Goal: Use online tool/utility: Use online tool/utility

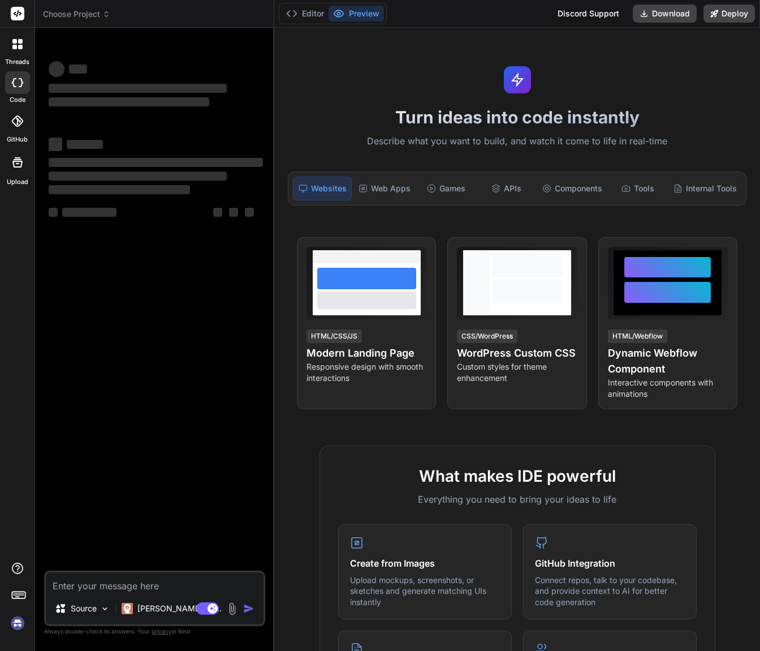
type textarea "x"
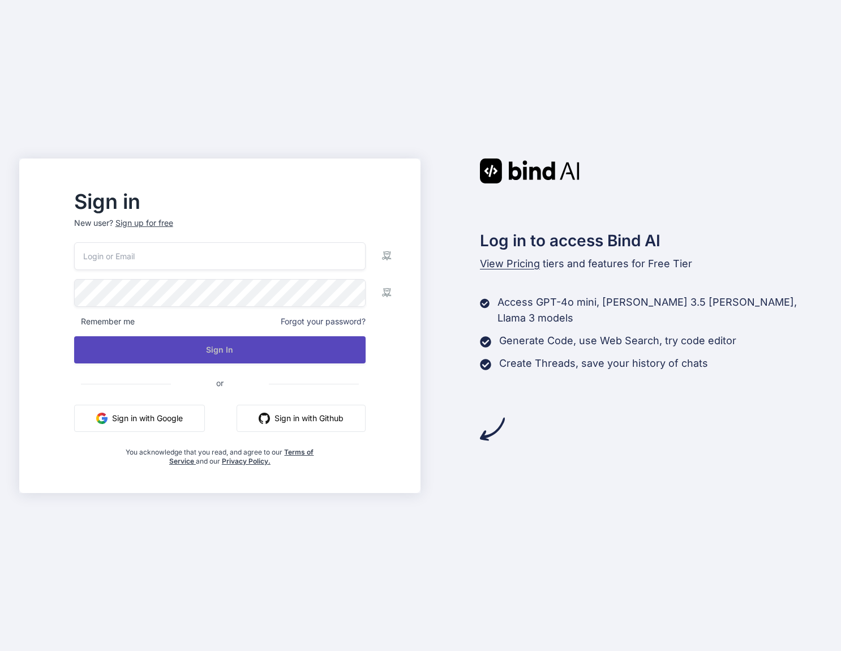
type input "[PERSON_NAME][EMAIL_ADDRESS][PERSON_NAME][DOMAIN_NAME]"
click at [190, 351] on button "Sign In" at bounding box center [219, 349] width 291 height 27
click at [263, 356] on button "Sign In" at bounding box center [219, 349] width 291 height 27
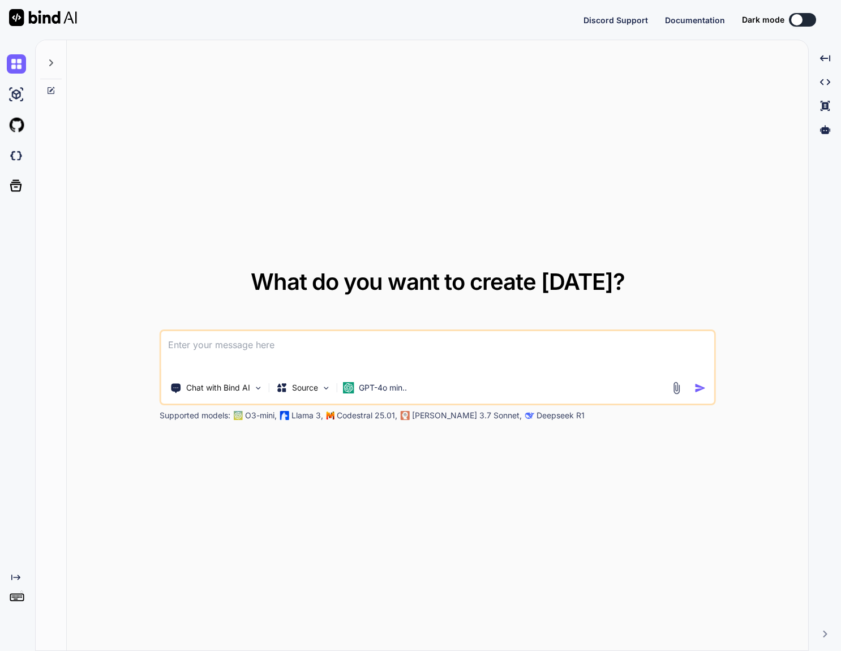
type textarea "x"
click at [804, 23] on button at bounding box center [802, 20] width 27 height 14
click at [803, 21] on button at bounding box center [802, 20] width 27 height 14
drag, startPoint x: 796, startPoint y: 19, endPoint x: 830, endPoint y: 16, distance: 34.1
click at [833, 16] on div "Discord Support Documentation Dark mode Created with Pixso." at bounding box center [420, 20] width 841 height 40
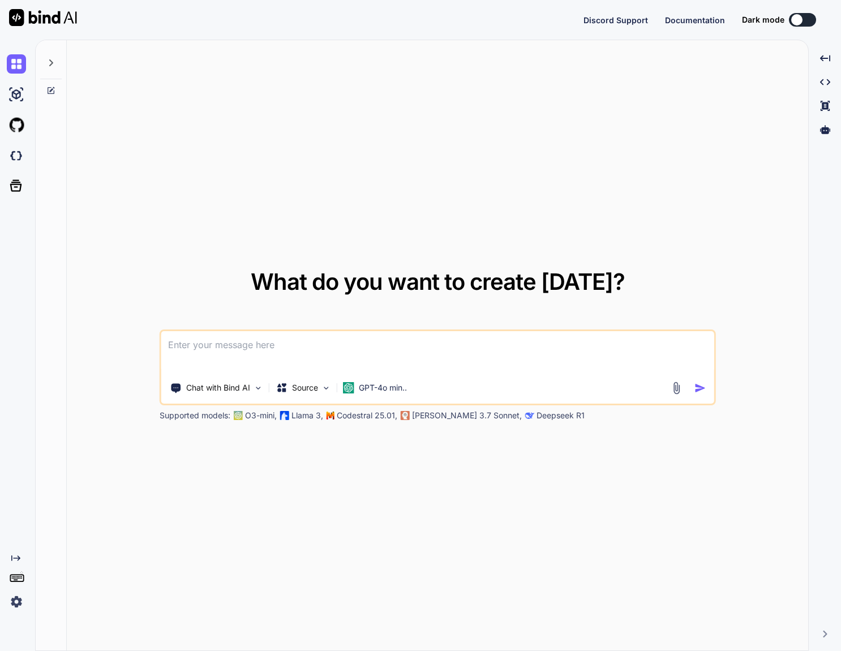
click at [807, 20] on button at bounding box center [802, 20] width 27 height 14
click at [802, 21] on div at bounding box center [796, 19] width 11 height 11
click at [804, 21] on button at bounding box center [802, 20] width 27 height 14
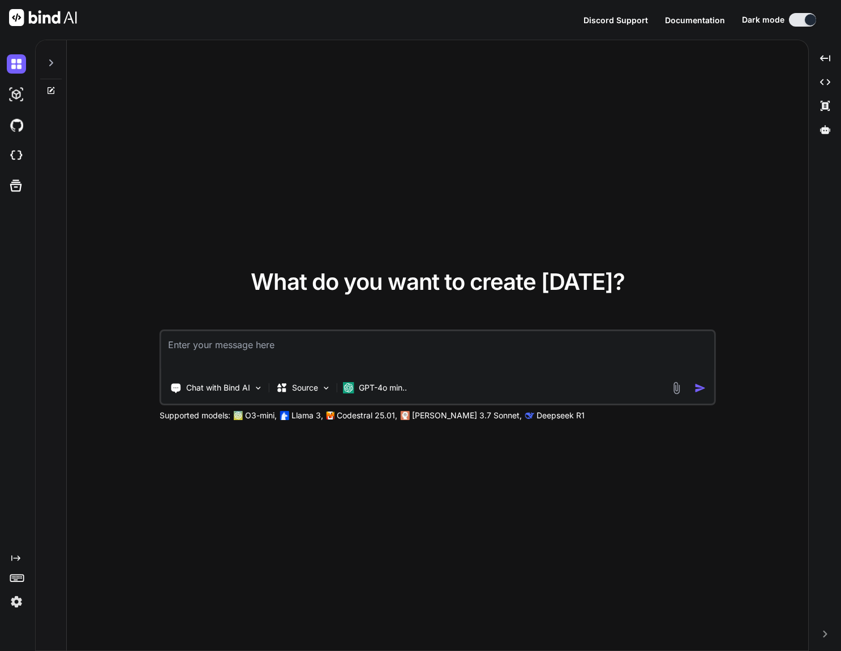
click at [18, 603] on img at bounding box center [16, 601] width 19 height 19
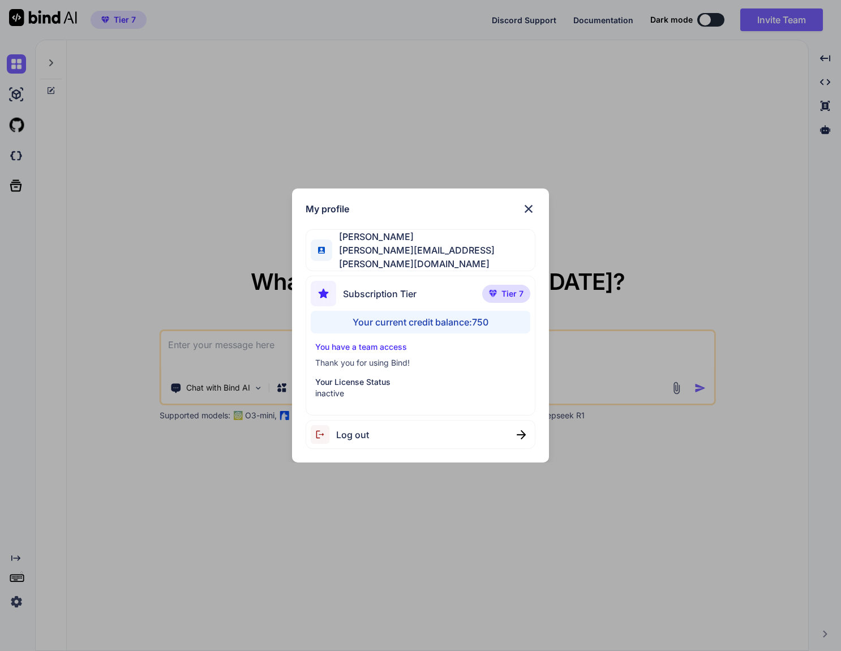
type textarea "x"
click at [347, 378] on p "Your License Status" at bounding box center [420, 381] width 210 height 11
click at [508, 289] on span "Tier 7" at bounding box center [512, 293] width 22 height 11
click at [752, 266] on div "My profile Joe Vuong joe@vuong.co Subscription Tier Tier 7 Your current credit …" at bounding box center [420, 325] width 841 height 651
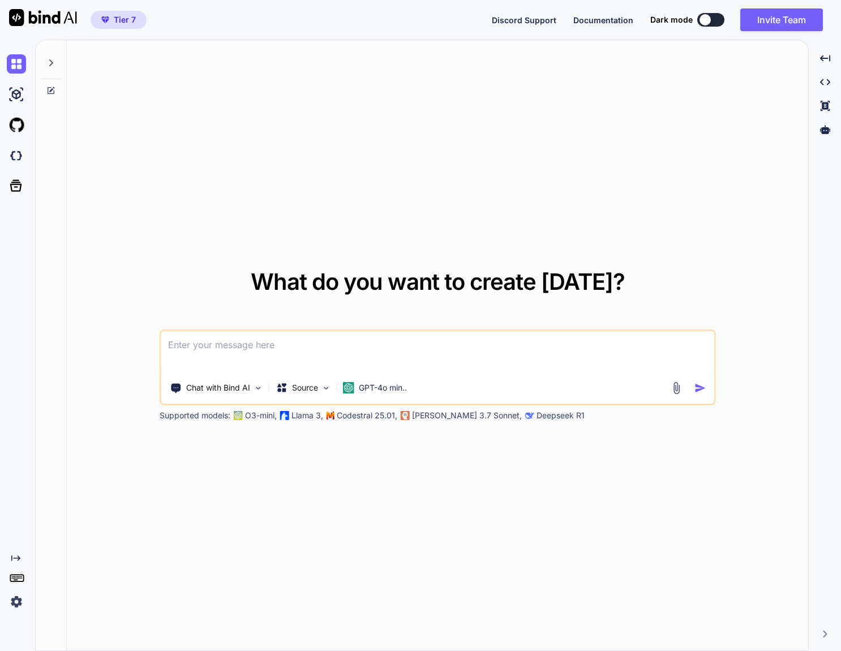
click at [718, 21] on button at bounding box center [710, 20] width 27 height 14
click at [123, 18] on span "Tier 7" at bounding box center [125, 19] width 22 height 11
click at [713, 23] on button at bounding box center [710, 20] width 27 height 14
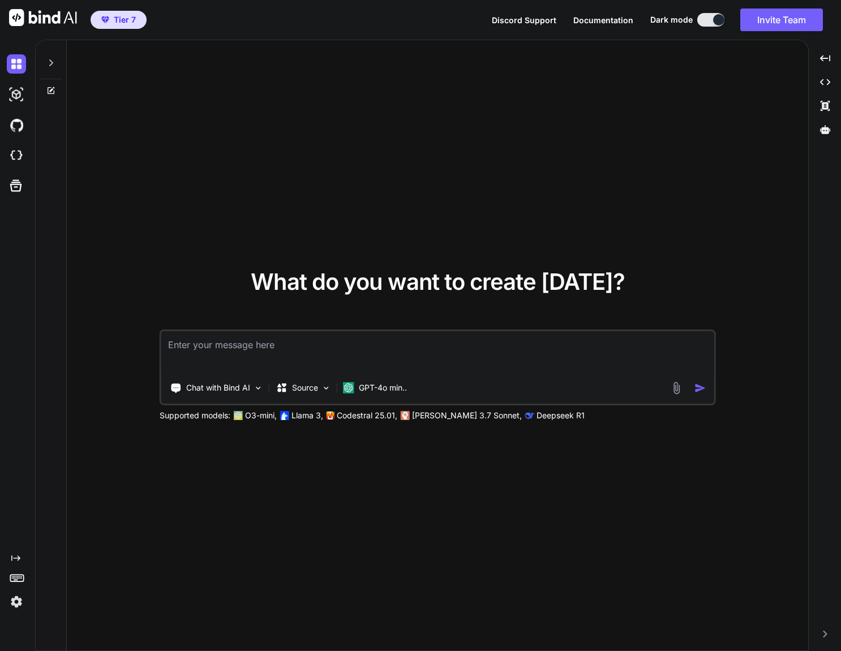
click at [369, 199] on div "What do you want to create today? Chat with Bind AI Source GPT-4o min.. Support…" at bounding box center [437, 345] width 741 height 611
click at [313, 358] on textarea at bounding box center [437, 352] width 553 height 42
click at [16, 604] on img at bounding box center [16, 601] width 19 height 19
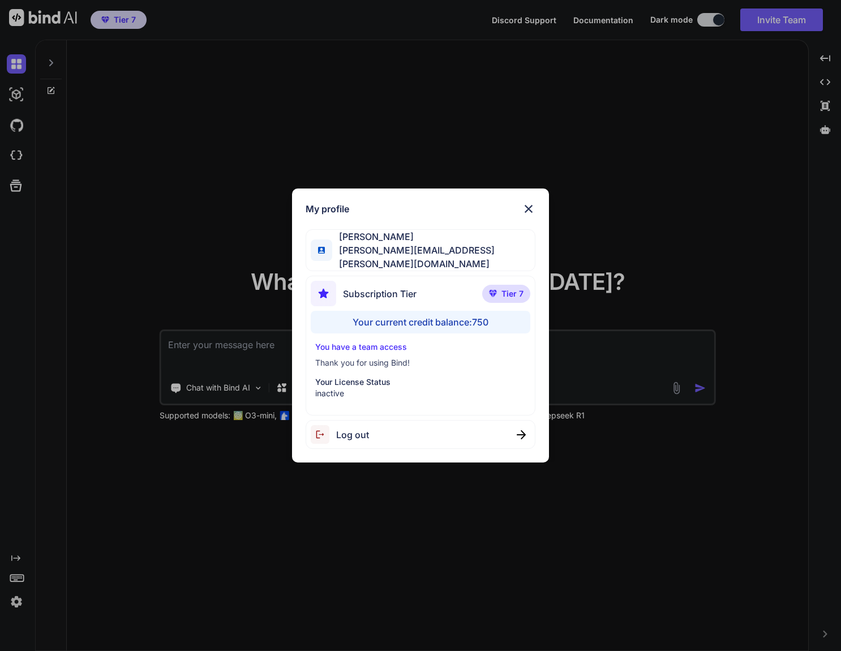
click at [333, 389] on p "inactive" at bounding box center [420, 392] width 210 height 11
click at [413, 316] on div "Your current credit balance: 750" at bounding box center [420, 322] width 219 height 23
click at [331, 390] on p "inactive" at bounding box center [420, 392] width 210 height 11
click at [527, 215] on img at bounding box center [529, 209] width 14 height 14
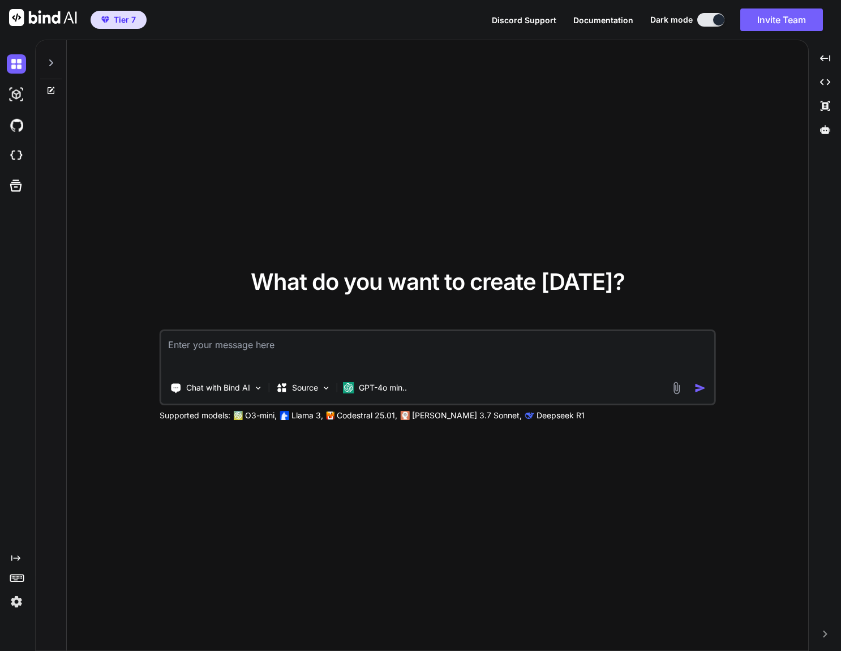
click at [18, 602] on img at bounding box center [16, 601] width 19 height 19
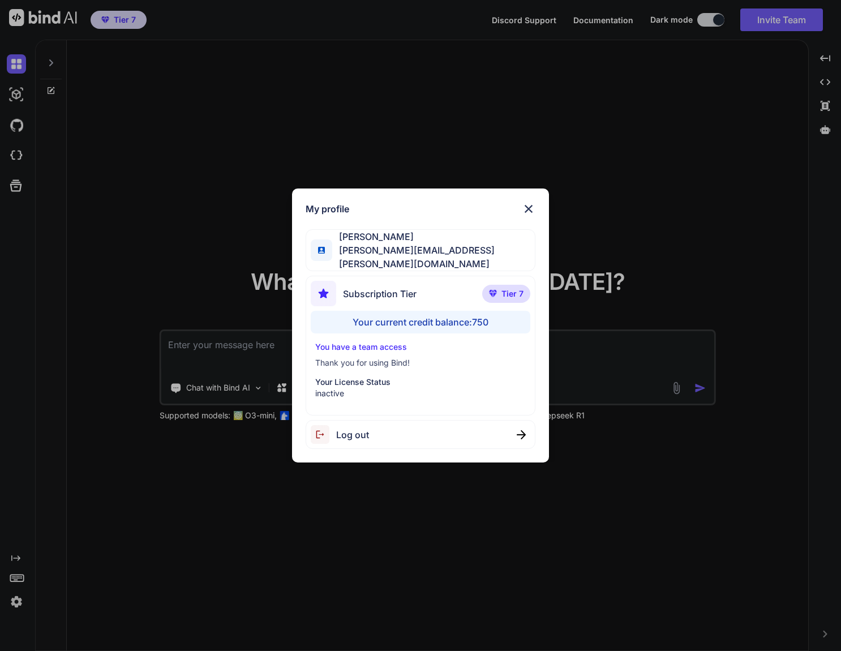
click at [430, 255] on div "Joe Vuong joe@vuong.co" at bounding box center [420, 250] width 230 height 42
click at [528, 216] on img at bounding box center [529, 209] width 14 height 14
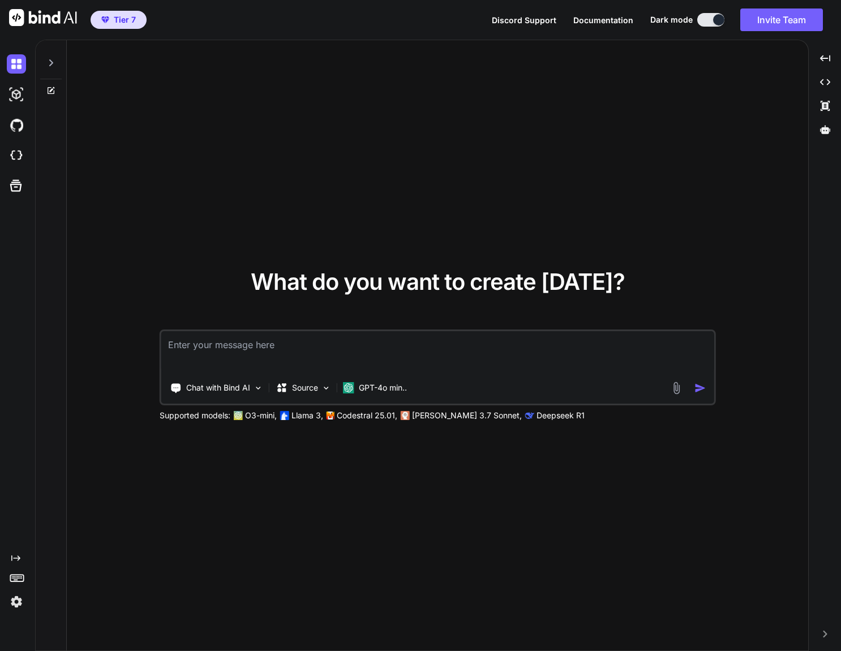
click at [523, 15] on span "Discord Support" at bounding box center [524, 20] width 64 height 10
click at [16, 599] on img at bounding box center [16, 601] width 19 height 19
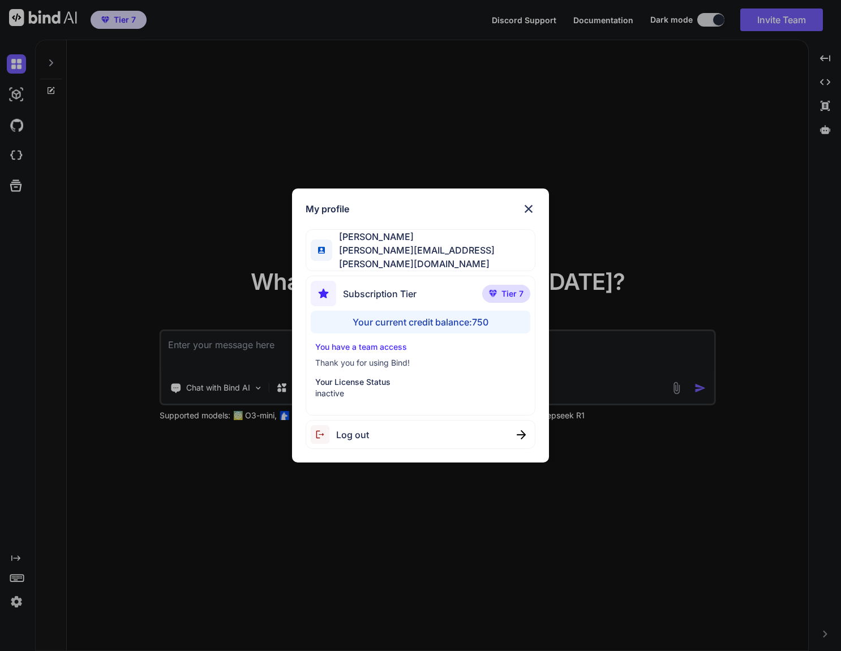
click at [533, 212] on img at bounding box center [529, 209] width 14 height 14
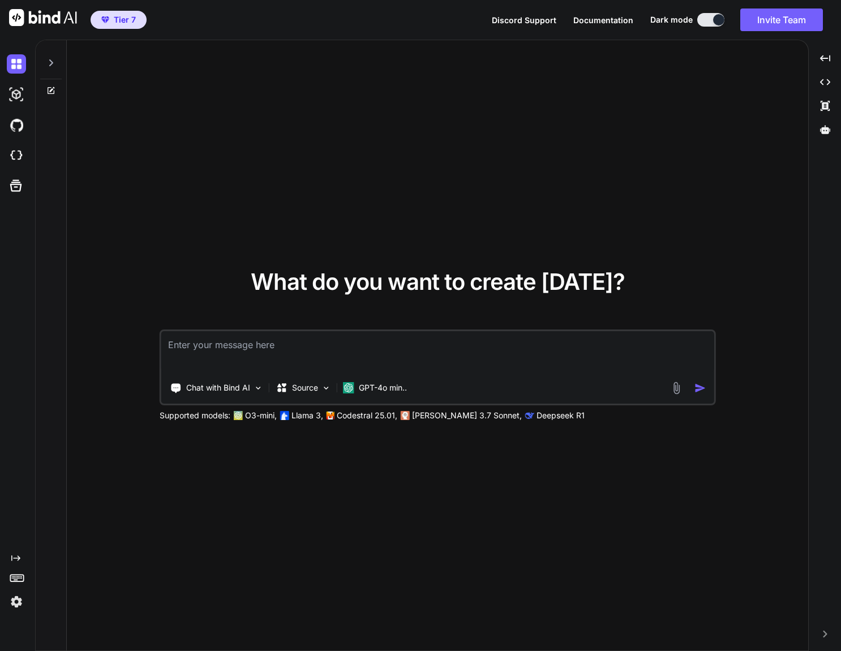
click at [630, 122] on div "What do you want to create today? Chat with Bind AI Source GPT-4o min.. Support…" at bounding box center [437, 345] width 741 height 611
click at [79, 558] on div "What do you want to create today? Chat with Bind AI Source GPT-4o min.. Support…" at bounding box center [437, 345] width 741 height 611
click at [19, 577] on icon at bounding box center [17, 577] width 16 height 16
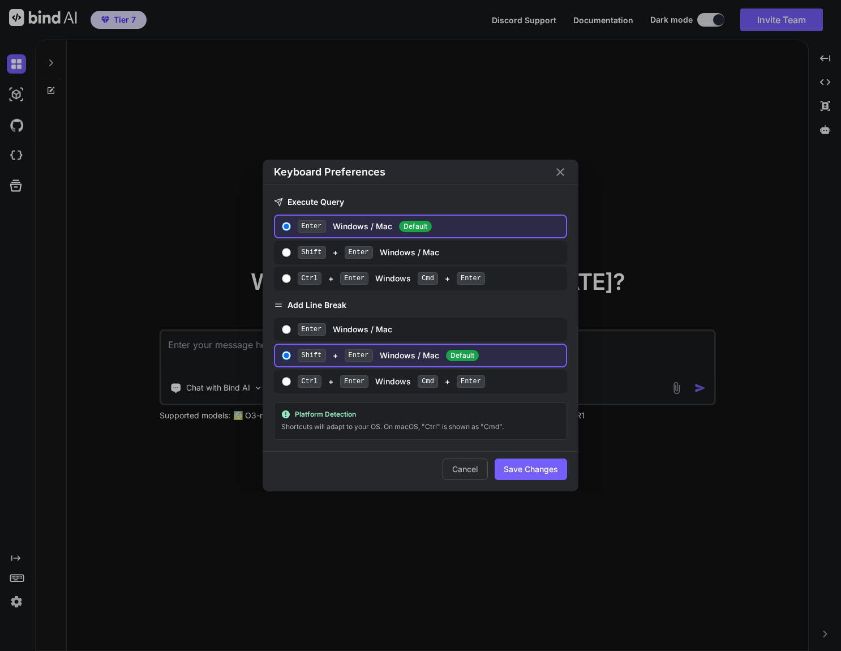
click at [14, 561] on div "Keyboard Preferences Execute Query Enter Windows / Mac Default Shift + Enter Wi…" at bounding box center [420, 325] width 841 height 651
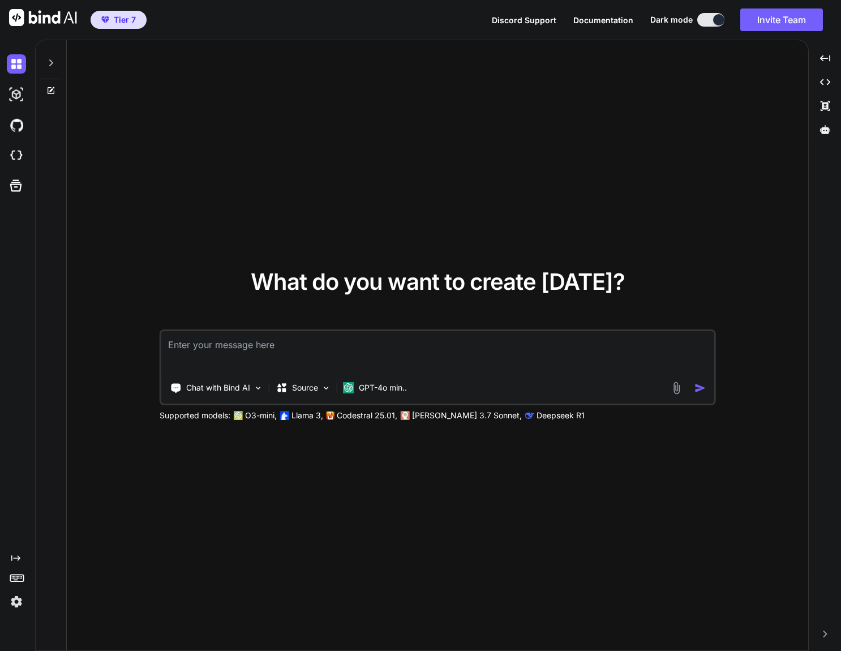
click at [14, 559] on icon "Created with Pixso." at bounding box center [15, 557] width 9 height 9
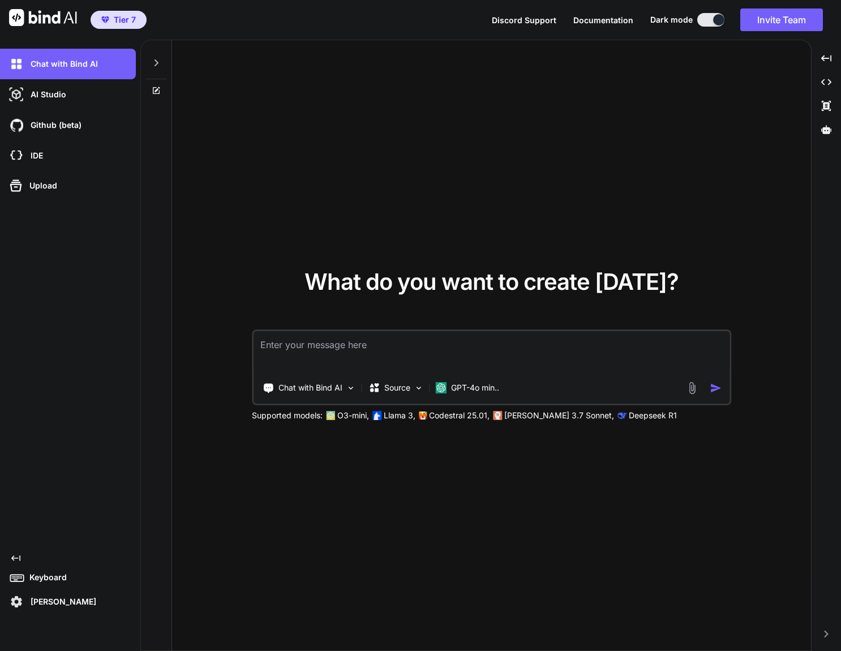
click at [18, 554] on icon "Created with Pixso." at bounding box center [15, 557] width 9 height 9
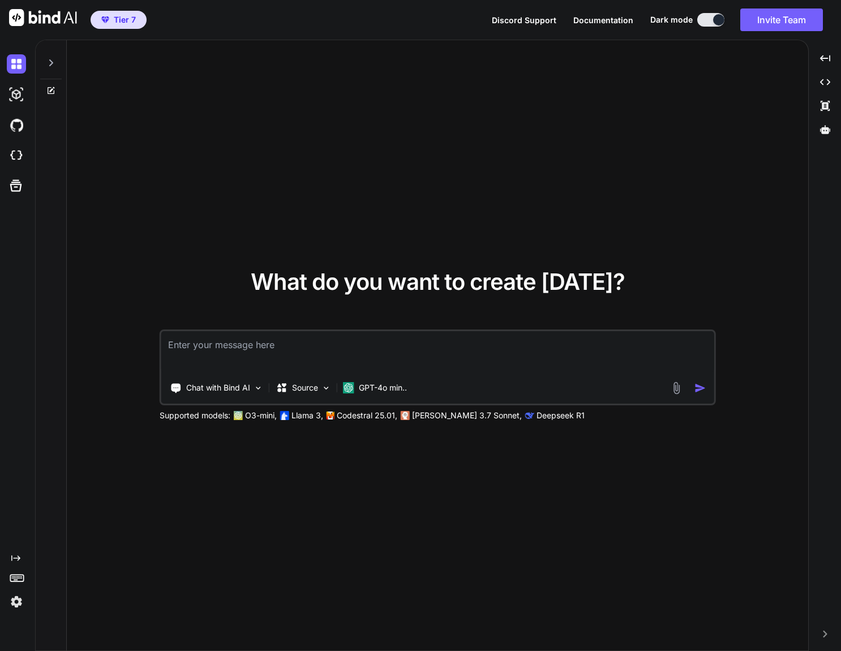
click at [18, 554] on icon "Created with Pixso." at bounding box center [15, 557] width 9 height 9
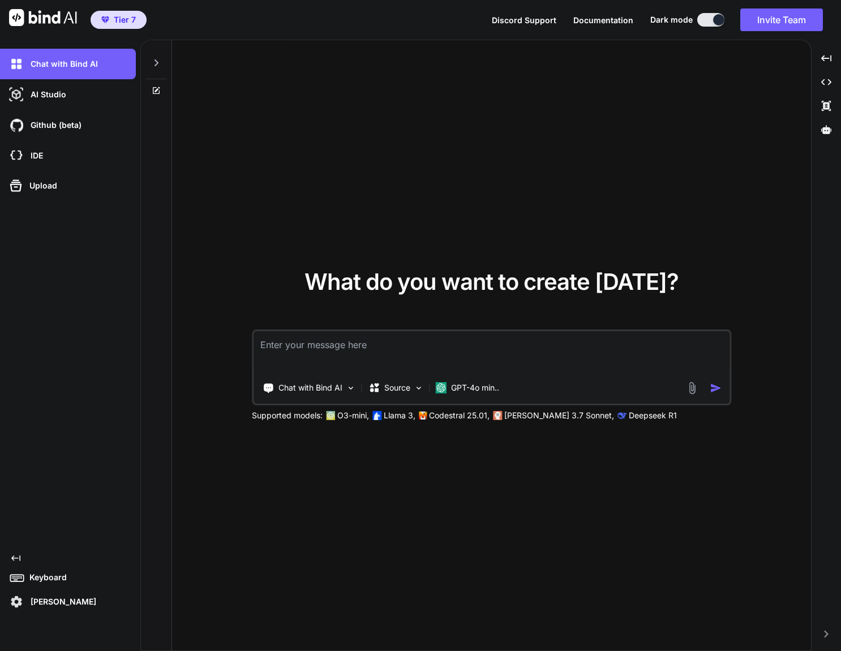
click at [18, 554] on icon "Created with Pixso." at bounding box center [15, 557] width 9 height 9
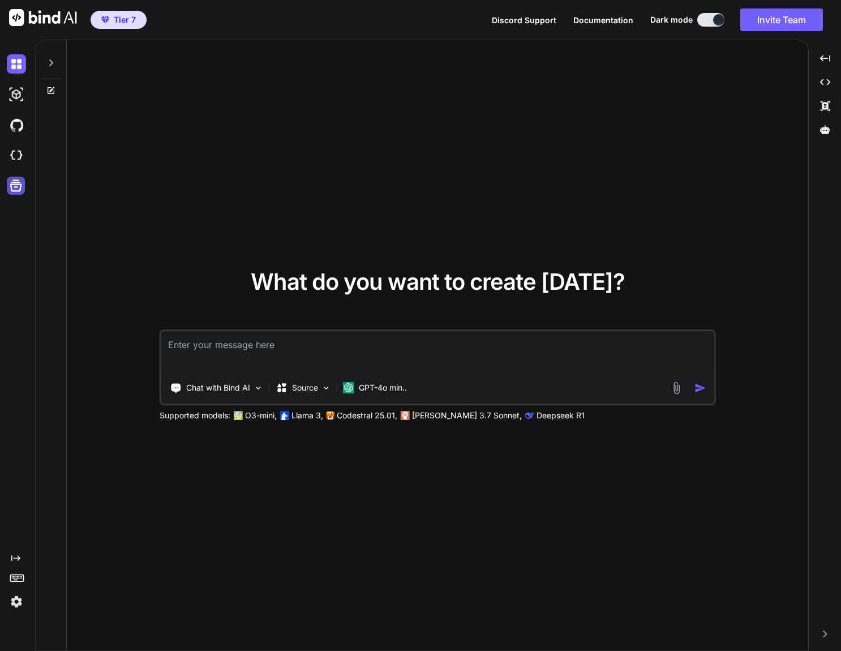
click at [15, 185] on icon at bounding box center [16, 186] width 16 height 16
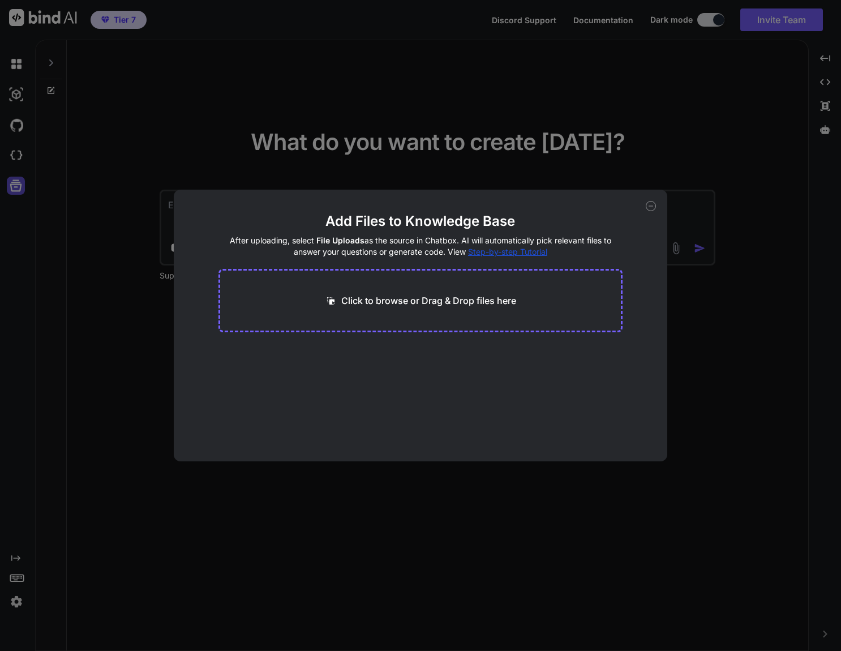
click at [15, 185] on div "Add Files to Knowledge Base After uploading, select File Uploads as the source …" at bounding box center [420, 325] width 841 height 651
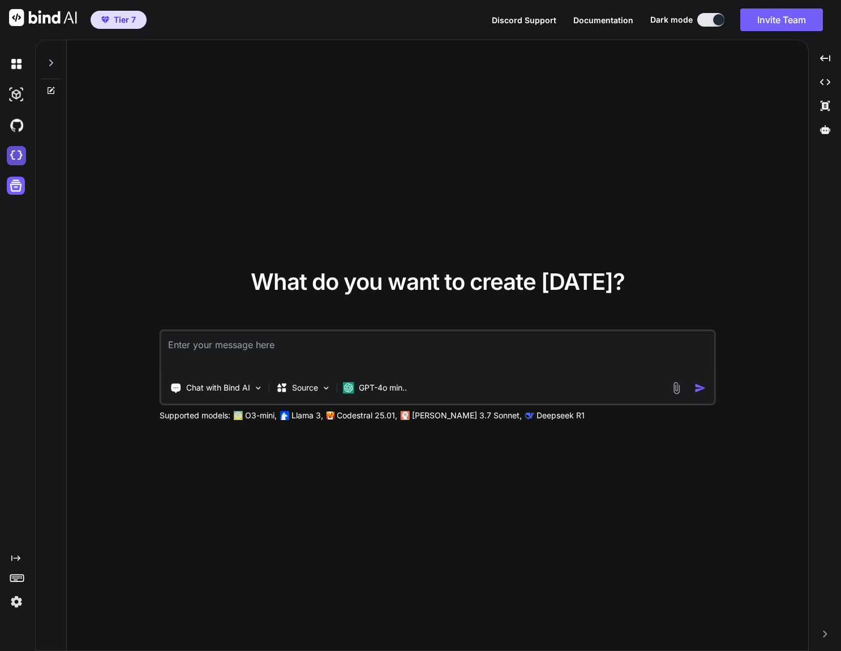
click at [22, 149] on img at bounding box center [16, 155] width 19 height 19
click at [539, 22] on span "Discord Support" at bounding box center [524, 20] width 64 height 10
click at [480, 551] on div "What do you want to create today? Chat with Bind AI Source GPT-4o min.. Support…" at bounding box center [437, 345] width 741 height 611
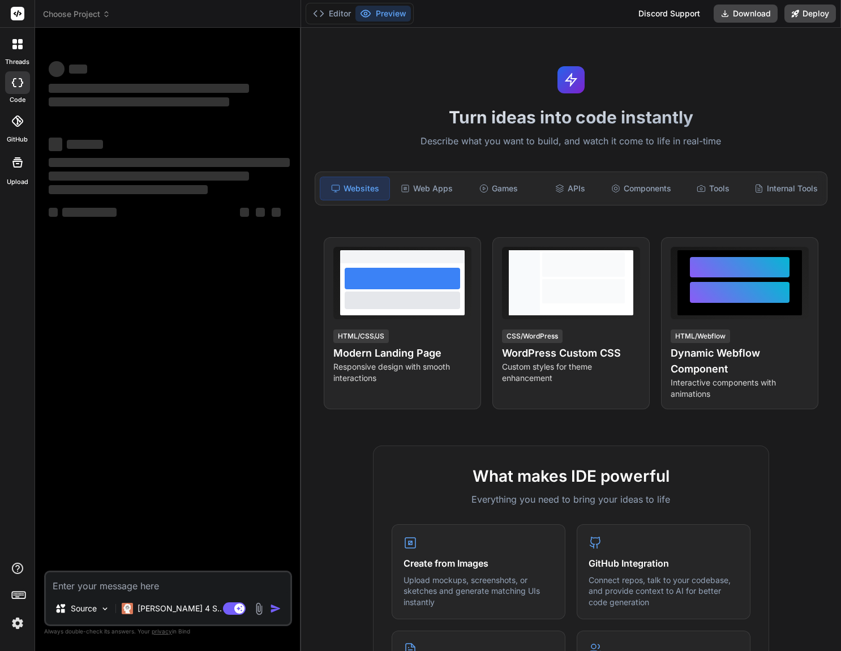
type textarea "x"
